Goal: Navigation & Orientation: Find specific page/section

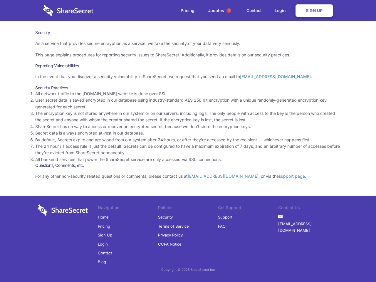
click at [188, 141] on li "By default, Secrets expire and are wiped from our system after 24 hours, or aft…" at bounding box center [188, 140] width 306 height 6
click at [229, 11] on span "1" at bounding box center [228, 10] width 5 height 5
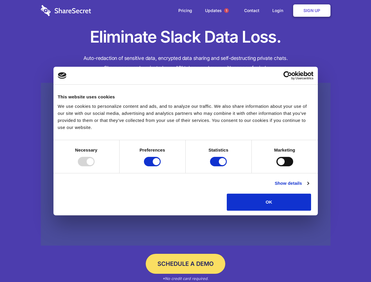
click at [95, 166] on div at bounding box center [86, 161] width 17 height 9
click at [161, 166] on input "Preferences" at bounding box center [152, 161] width 17 height 9
checkbox input "false"
click at [219, 166] on input "Statistics" at bounding box center [218, 161] width 17 height 9
checkbox input "false"
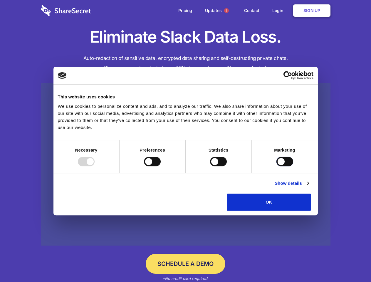
click at [276, 166] on input "Marketing" at bounding box center [284, 161] width 17 height 9
checkbox input "true"
click at [309, 187] on link "Show details" at bounding box center [292, 183] width 34 height 7
click at [0, 0] on li "Preferences 4 Preference cookies enable a website to remember information that …" at bounding box center [0, 0] width 0 height 0
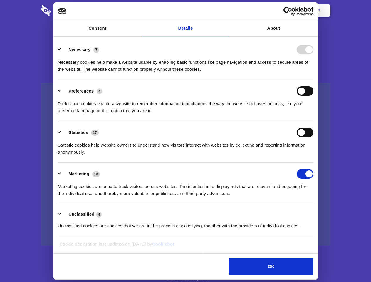
click at [226, 11] on span "1" at bounding box center [226, 10] width 5 height 5
